Goal: Book appointment/travel/reservation

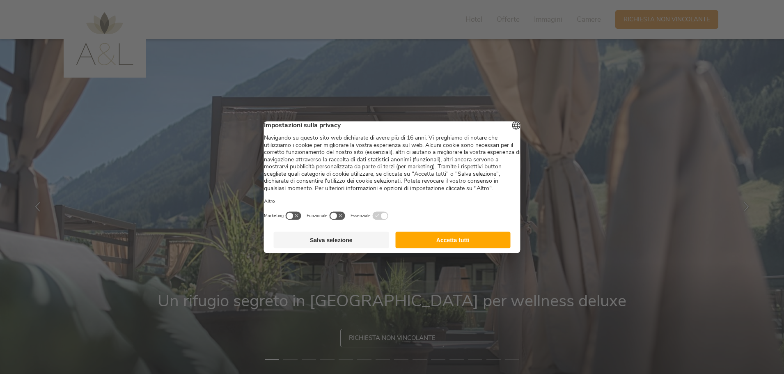
click at [470, 246] on button "Accetta tutti" at bounding box center [452, 239] width 115 height 16
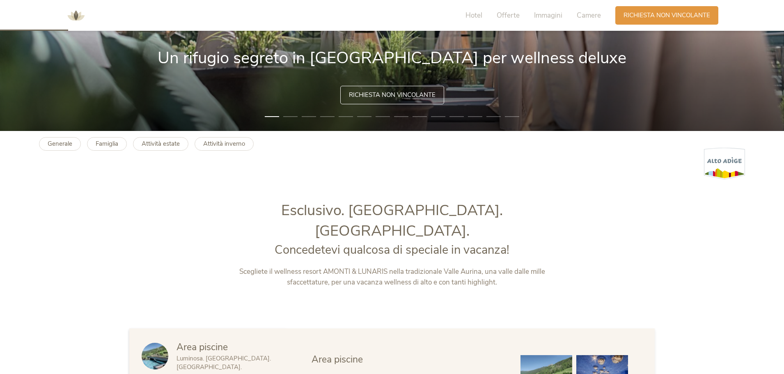
scroll to position [246, 0]
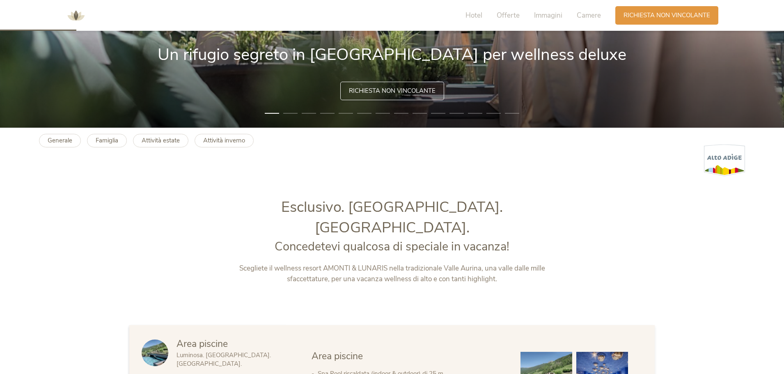
click at [420, 87] on span "Richiesta non vincolante" at bounding box center [392, 91] width 87 height 9
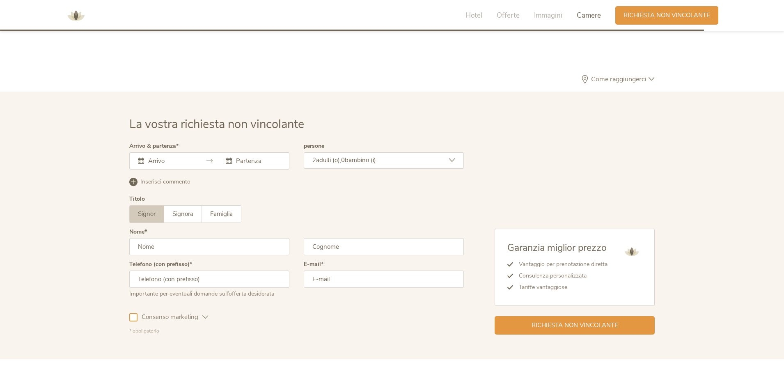
scroll to position [2528, 0]
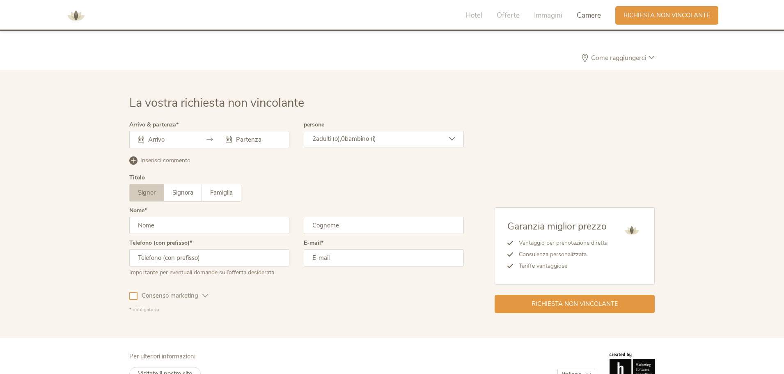
click at [163, 135] on input "text" at bounding box center [169, 139] width 47 height 8
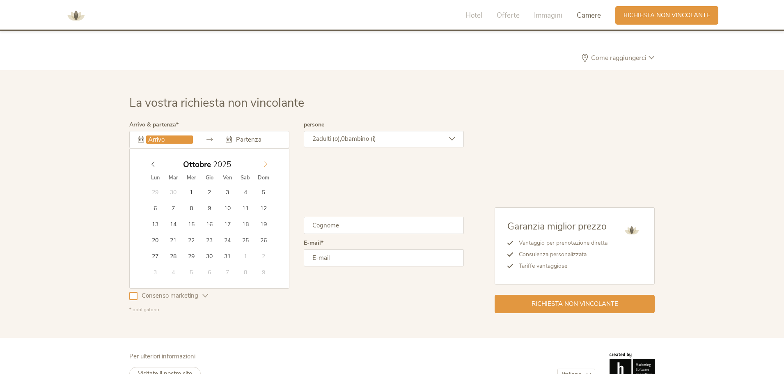
click at [263, 161] on icon at bounding box center [266, 164] width 6 height 6
type input "06.11.2025"
type input "08.11.2025"
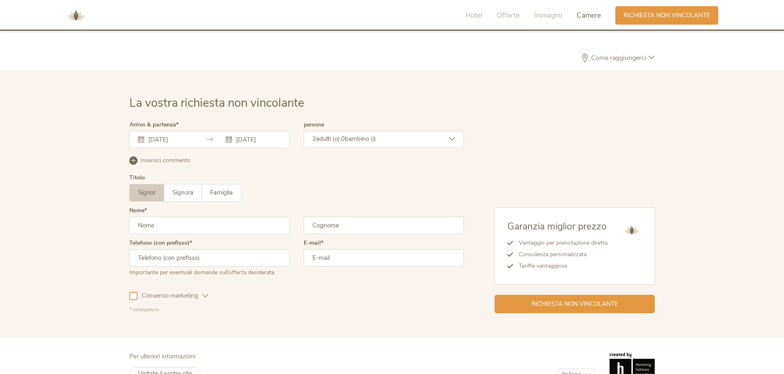
click at [185, 217] on input "text" at bounding box center [209, 225] width 160 height 17
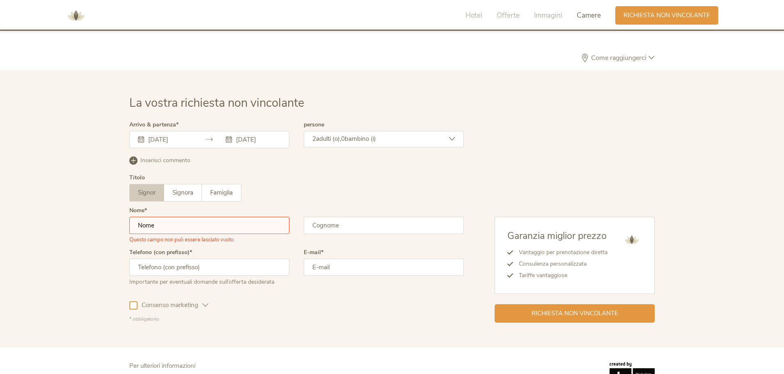
type input "Lorenzo"
type input "Mognoni"
type input "00393318319920"
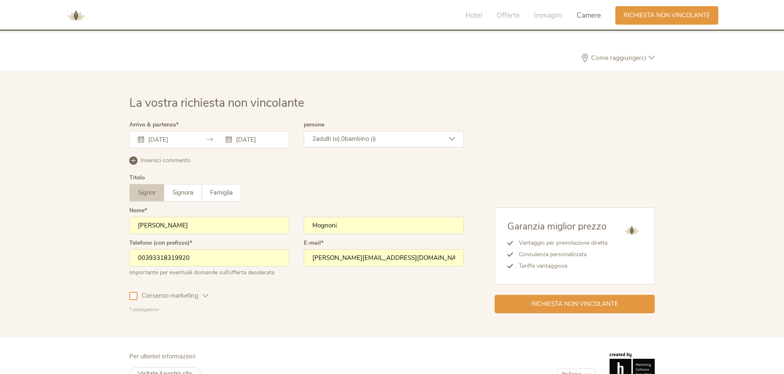
drag, startPoint x: 383, startPoint y: 238, endPoint x: 302, endPoint y: 238, distance: 81.3
click at [302, 240] on div "Telefono (con prefisso) 00393318319920 Importante per eventuali domande sull’of…" at bounding box center [296, 261] width 335 height 43
type input "lorenzo.mognoni@gmail.com"
click at [204, 293] on icon at bounding box center [205, 296] width 6 height 6
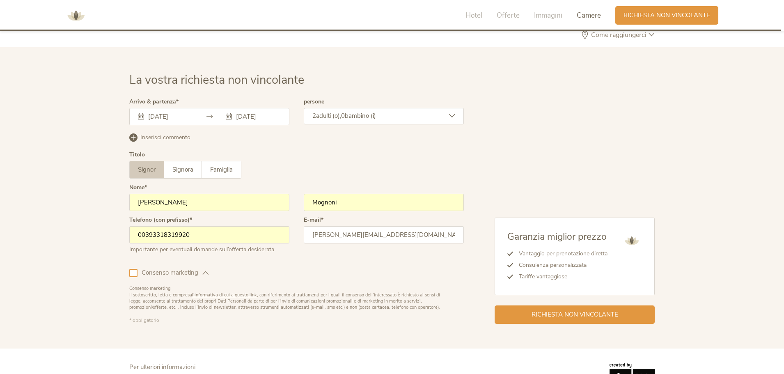
scroll to position [2562, 0]
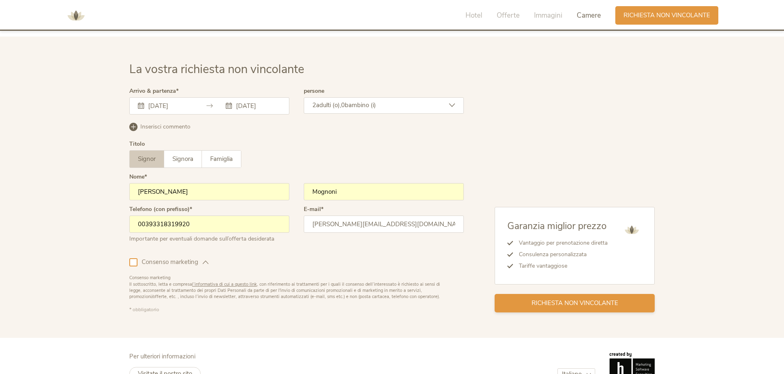
click at [577, 299] on span "Richiesta non vincolante" at bounding box center [575, 303] width 87 height 9
